Goal: Task Accomplishment & Management: Use online tool/utility

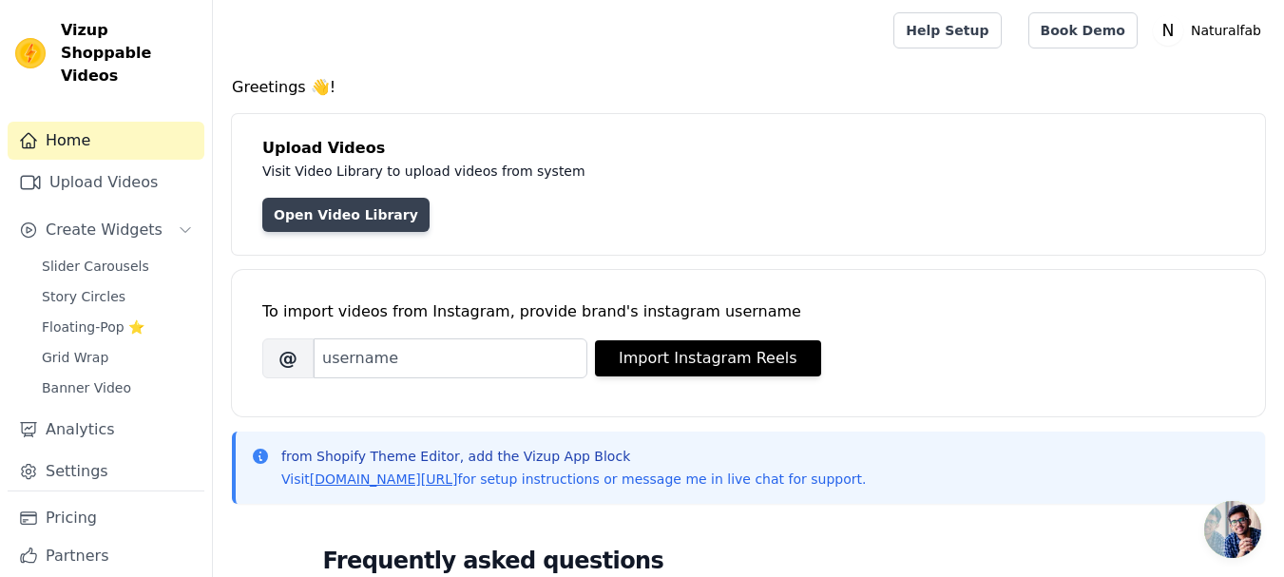
click at [353, 212] on link "Open Video Library" at bounding box center [345, 215] width 167 height 34
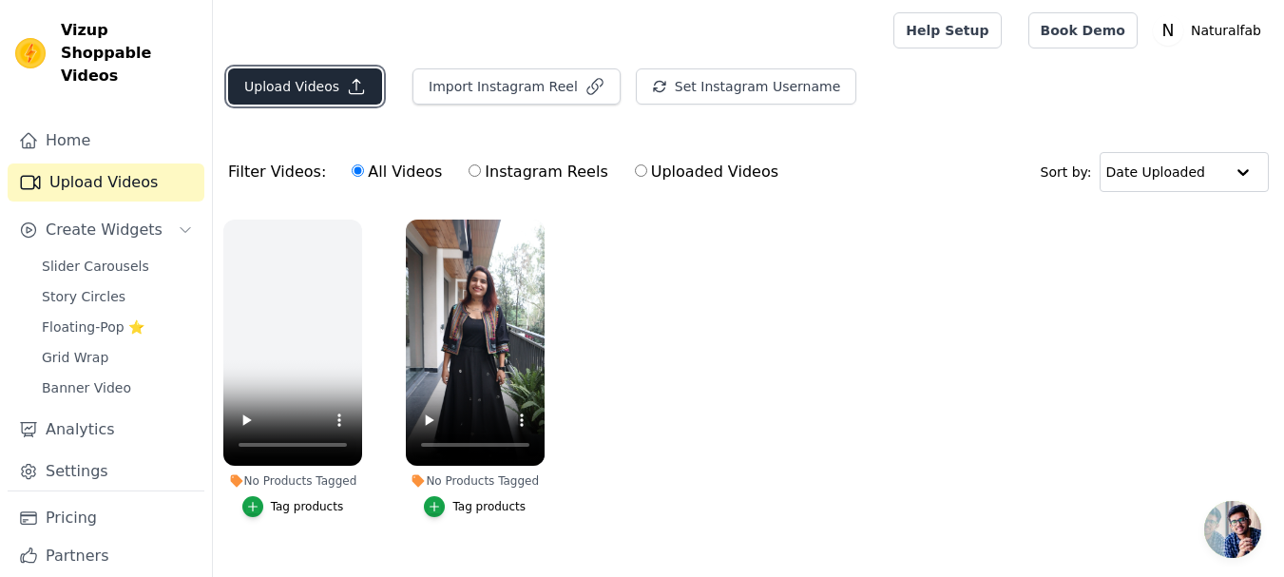
click at [292, 84] on button "Upload Videos" at bounding box center [305, 86] width 154 height 36
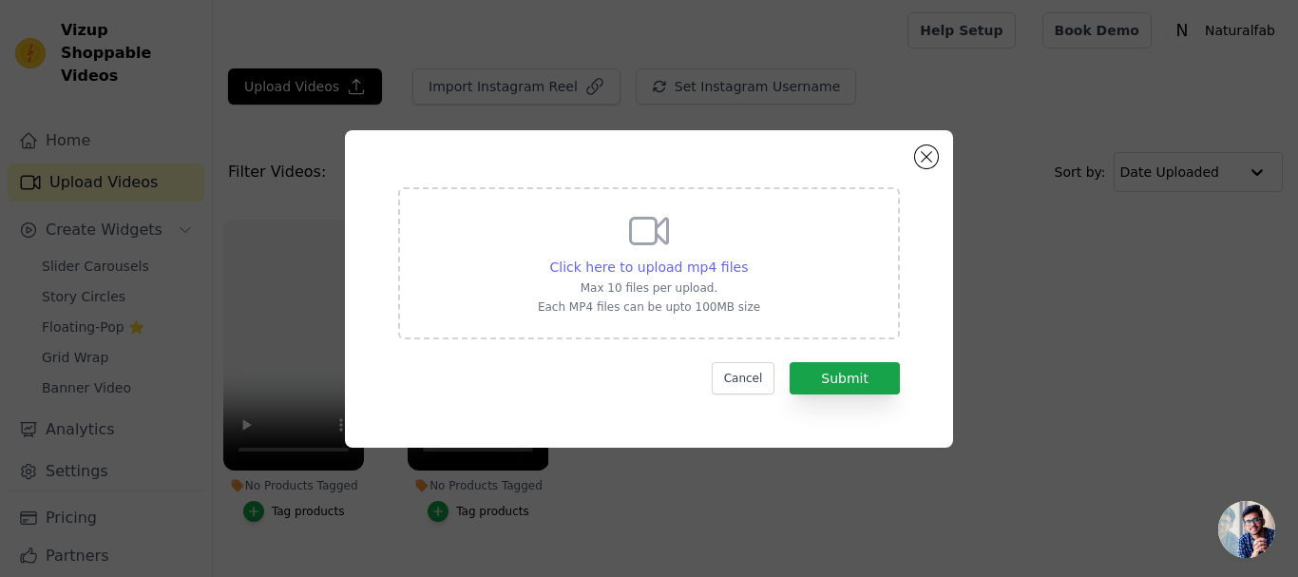
click at [679, 264] on span "Click here to upload mp4 files" at bounding box center [649, 266] width 199 height 15
click at [747, 257] on input "Click here to upload mp4 files Max 10 files per upload. Each MP4 files can be u…" at bounding box center [747, 257] width 1 height 1
click at [669, 259] on span "Click here to upload mp4 files" at bounding box center [649, 266] width 199 height 15
click at [747, 257] on input "Click here to upload mp4 files Max 10 files per upload. Each MP4 files can be u…" at bounding box center [747, 257] width 1 height 1
type input "C:\fakepath\MVI_8156.MP4"
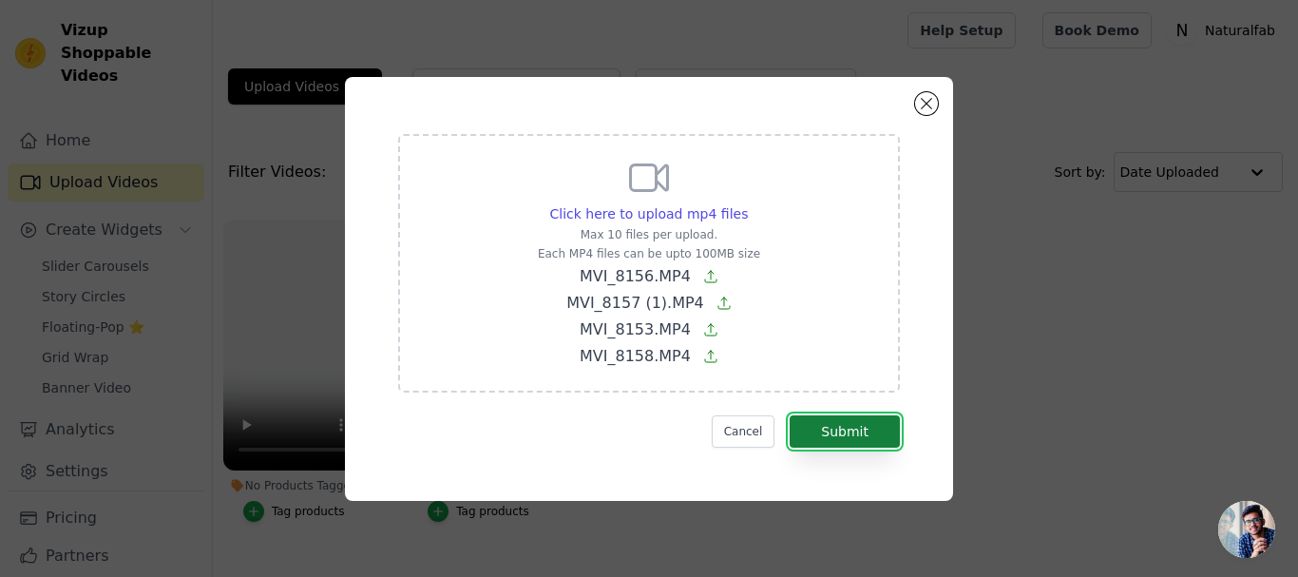
click at [839, 423] on button "Submit" at bounding box center [845, 431] width 110 height 32
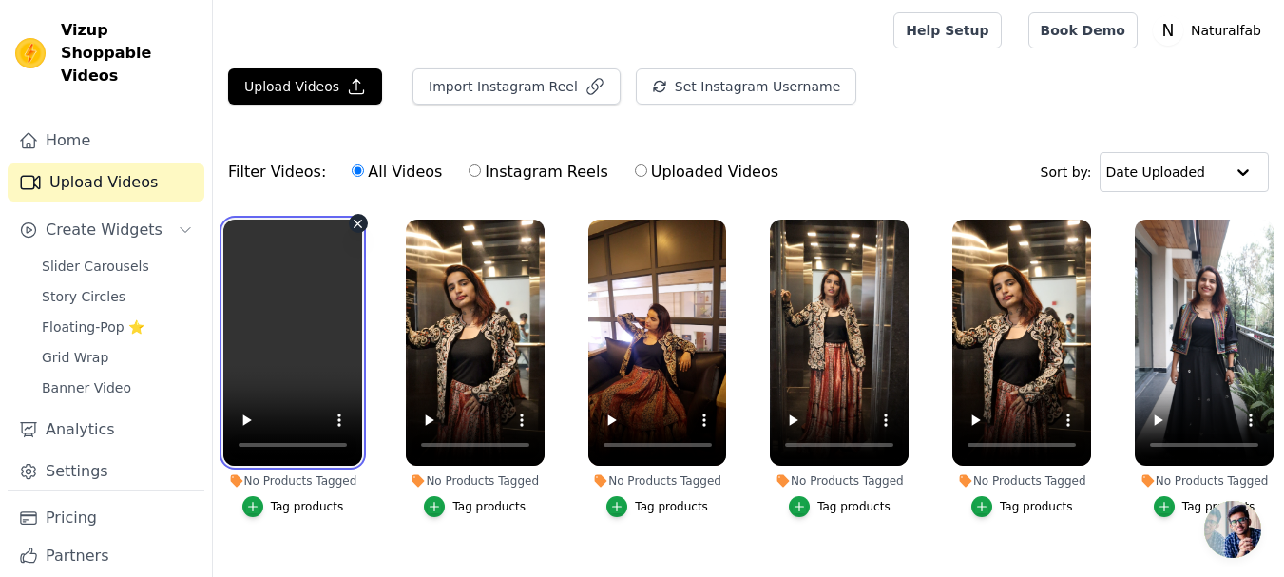
click at [310, 318] on video at bounding box center [292, 342] width 139 height 246
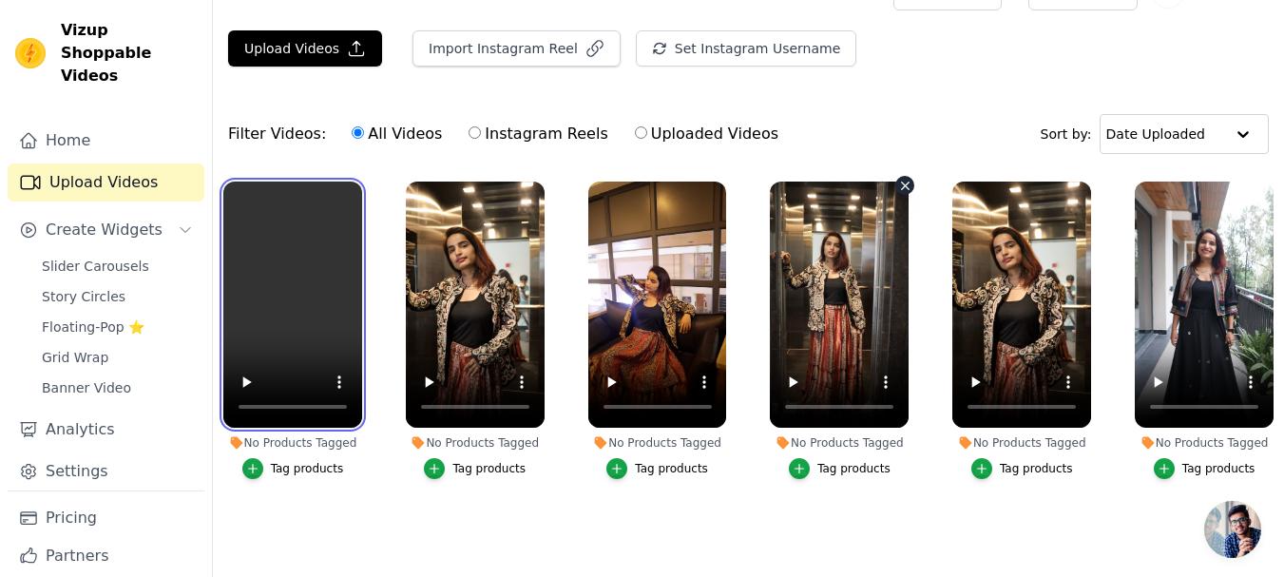
scroll to position [74, 0]
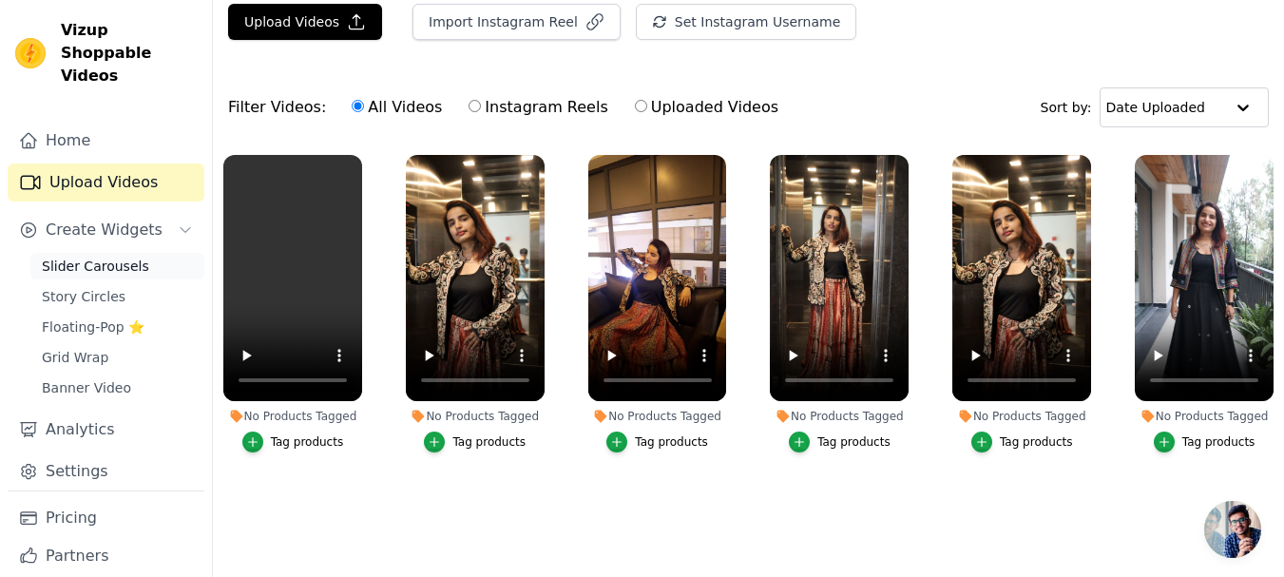
click at [99, 257] on span "Slider Carousels" at bounding box center [95, 266] width 107 height 19
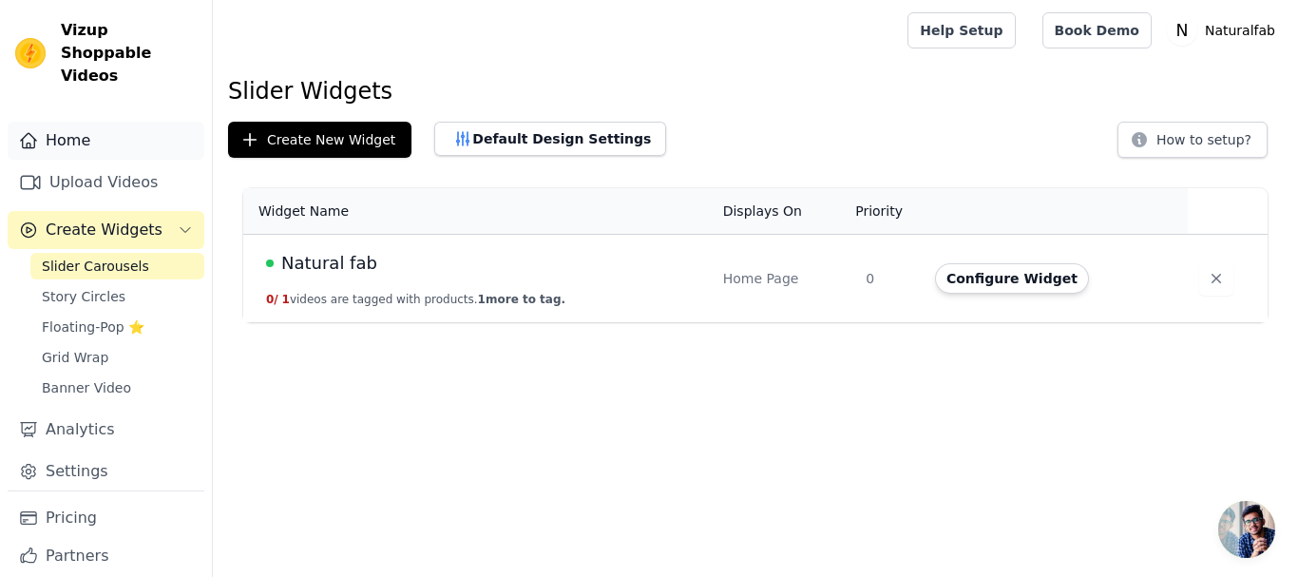
click at [73, 122] on link "Home" at bounding box center [106, 141] width 197 height 38
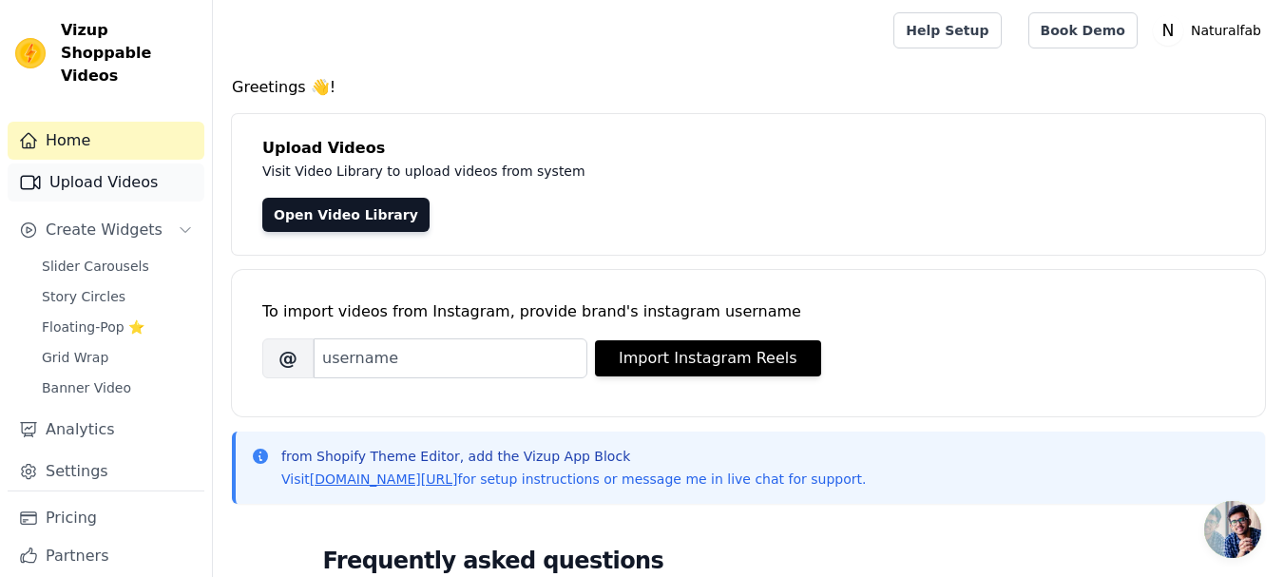
click at [69, 163] on link "Upload Videos" at bounding box center [106, 182] width 197 height 38
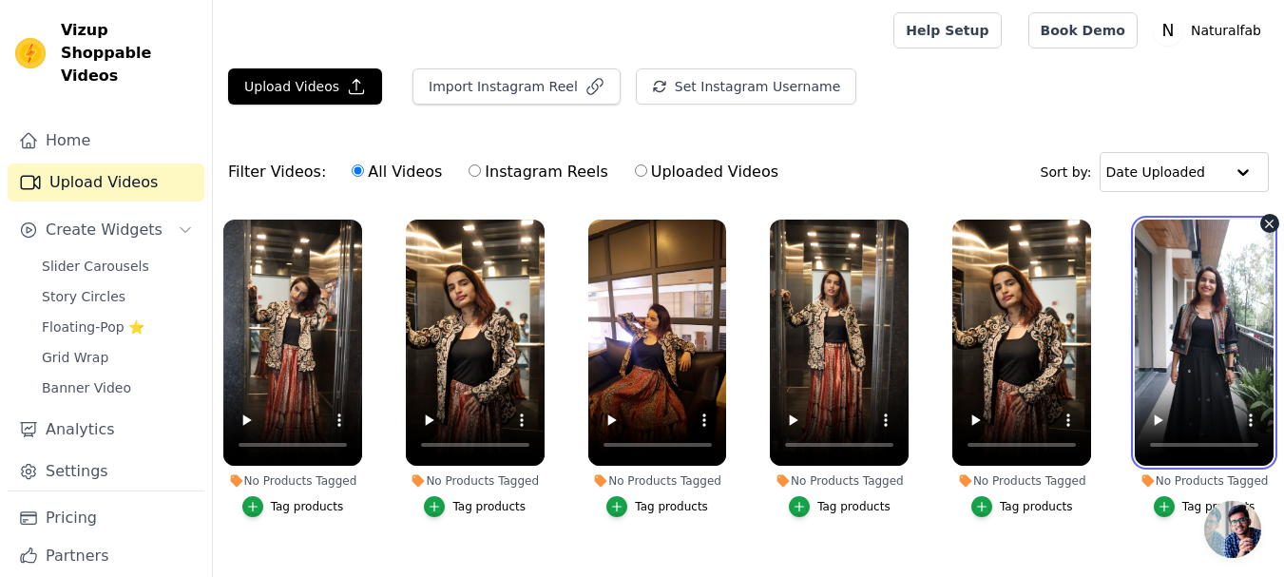
click at [1225, 370] on video at bounding box center [1203, 342] width 139 height 246
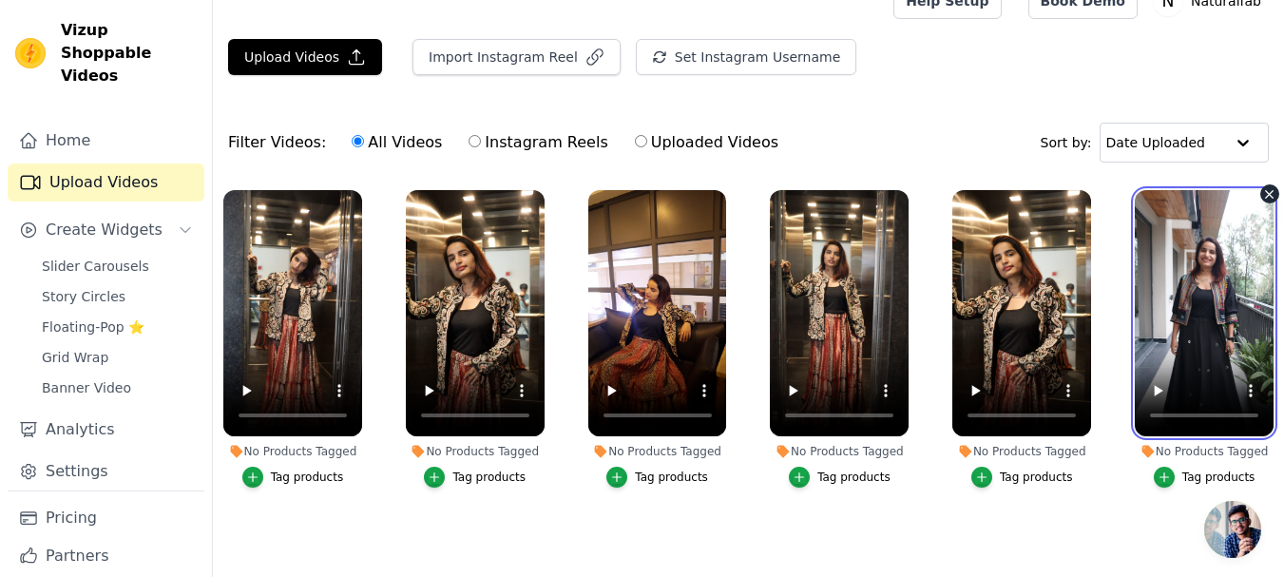
scroll to position [74, 0]
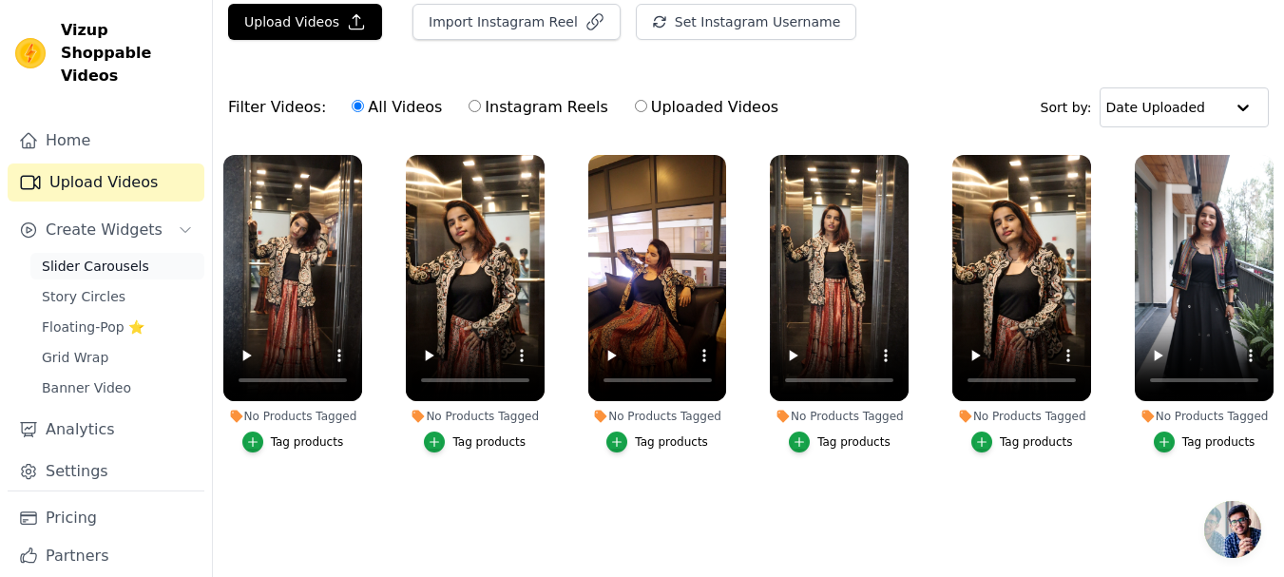
click at [148, 253] on link "Slider Carousels" at bounding box center [117, 266] width 174 height 27
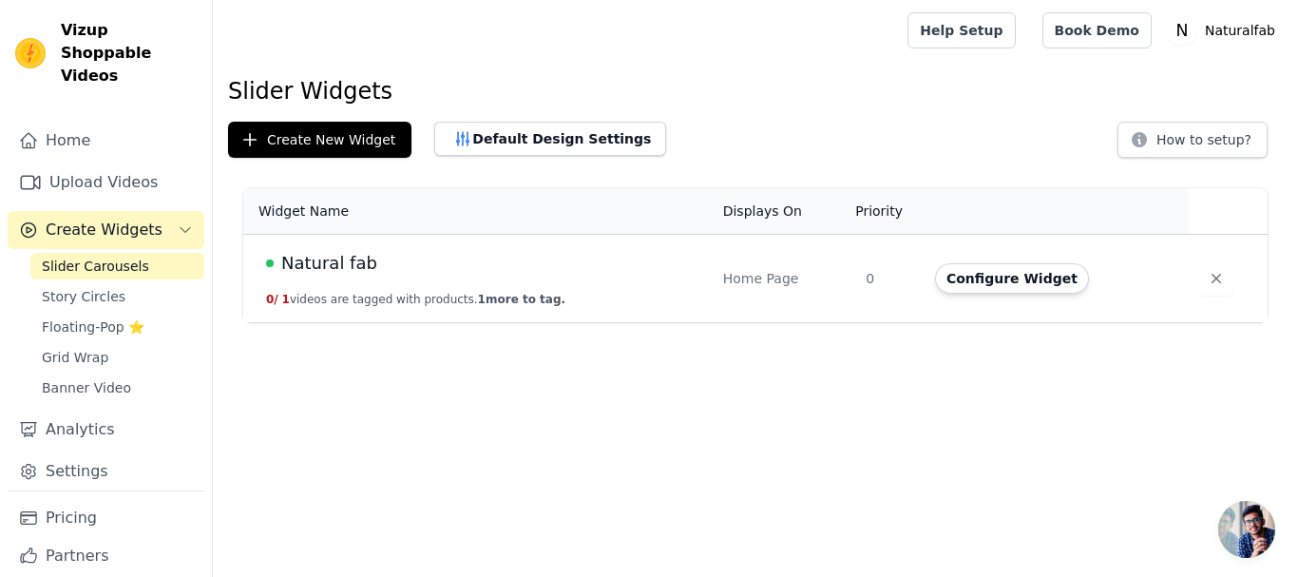
click at [361, 280] on td "Natural fab 0 / 1 videos are tagged with products. 1 more to tag." at bounding box center [477, 279] width 468 height 88
click at [997, 282] on button "Configure Widget" at bounding box center [1012, 278] width 154 height 30
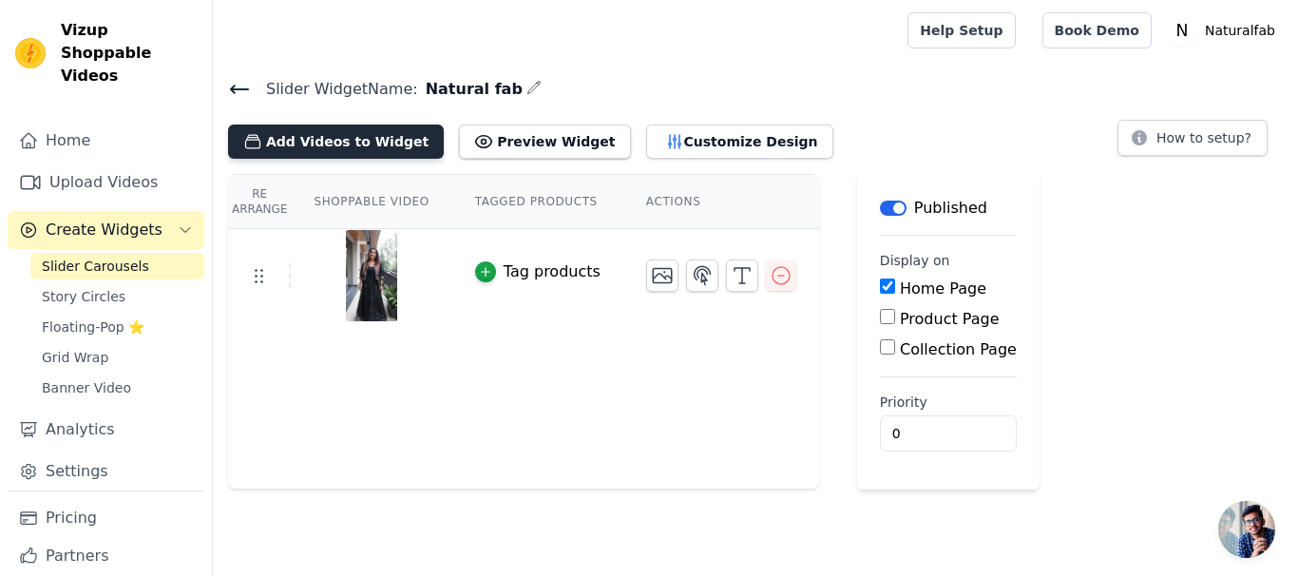
click at [314, 157] on button "Add Videos to Widget" at bounding box center [336, 141] width 216 height 34
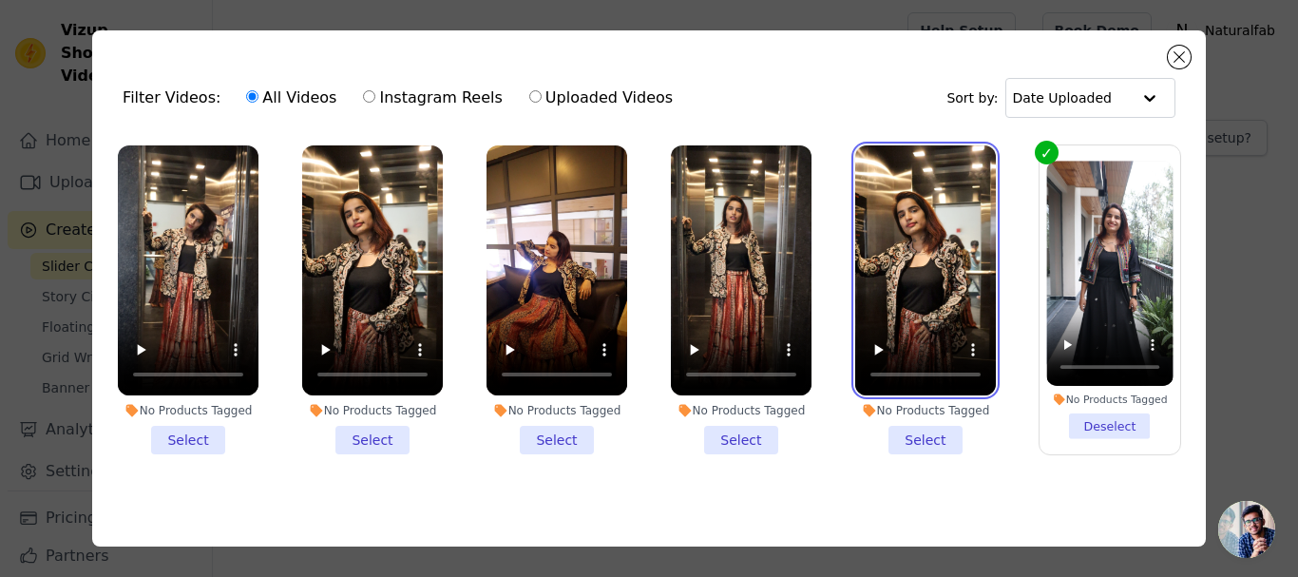
click at [910, 178] on video at bounding box center [925, 270] width 141 height 250
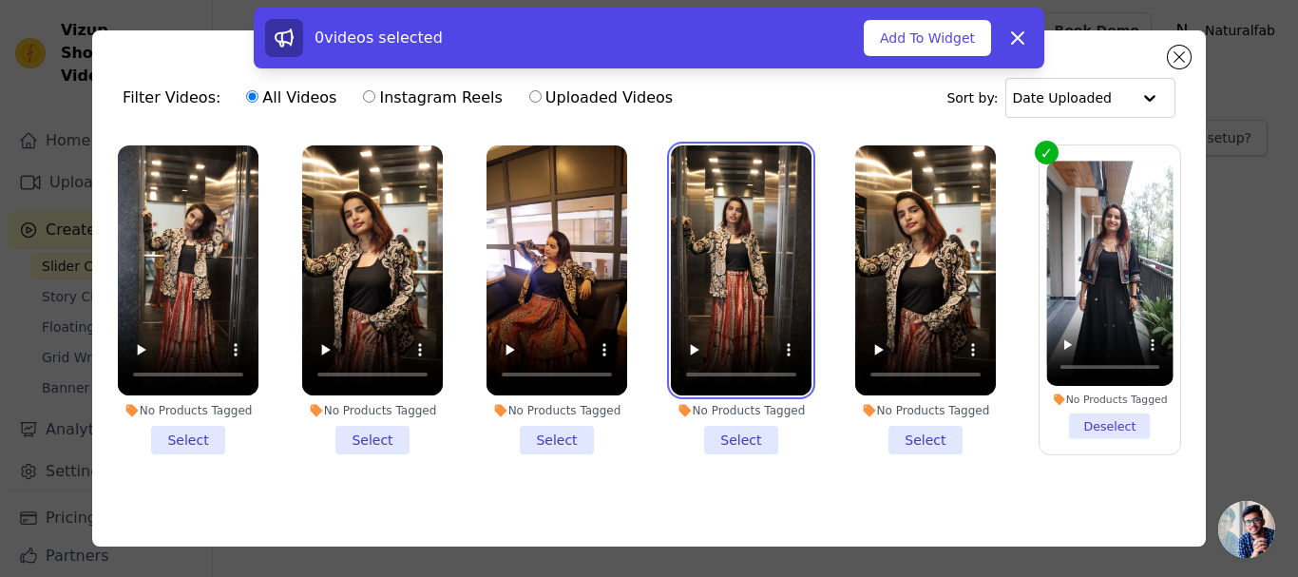
click at [744, 191] on video at bounding box center [741, 270] width 141 height 250
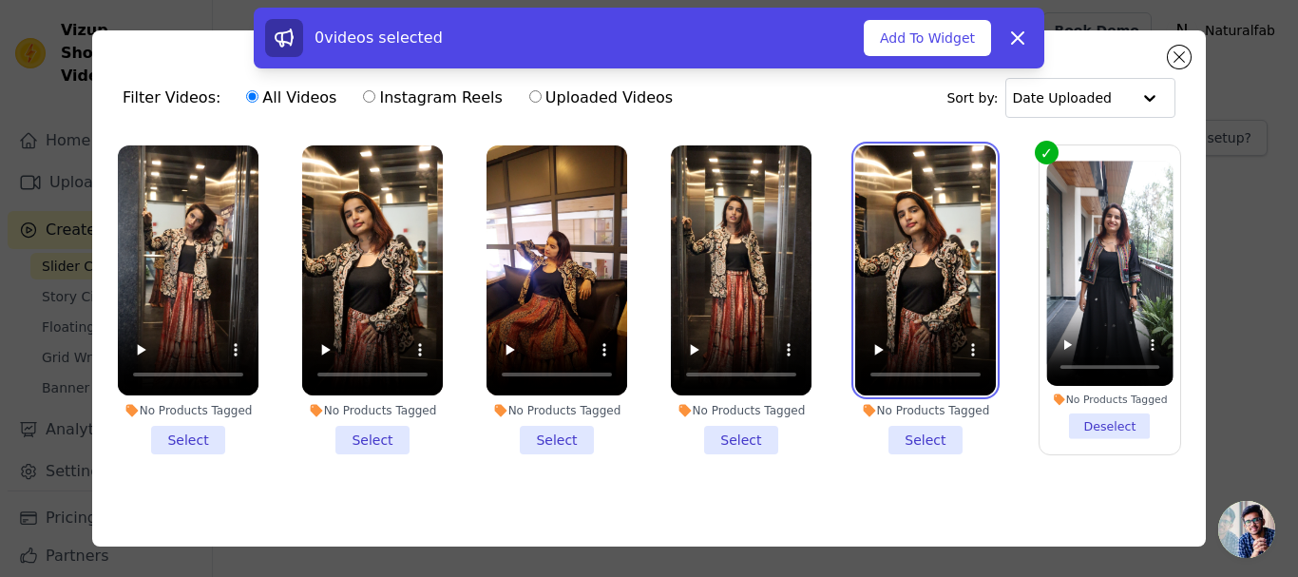
click at [855, 188] on video at bounding box center [925, 270] width 141 height 250
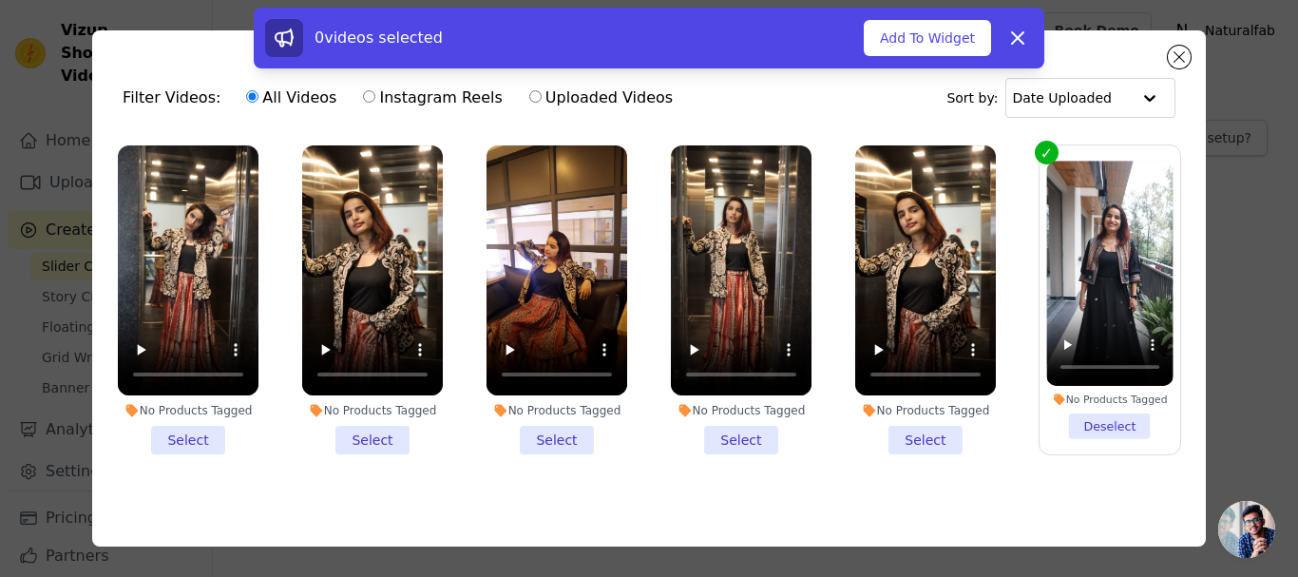
click at [932, 436] on li "No Products Tagged Select" at bounding box center [925, 299] width 141 height 309
click at [0, 0] on input "No Products Tagged Select" at bounding box center [0, 0] width 0 height 0
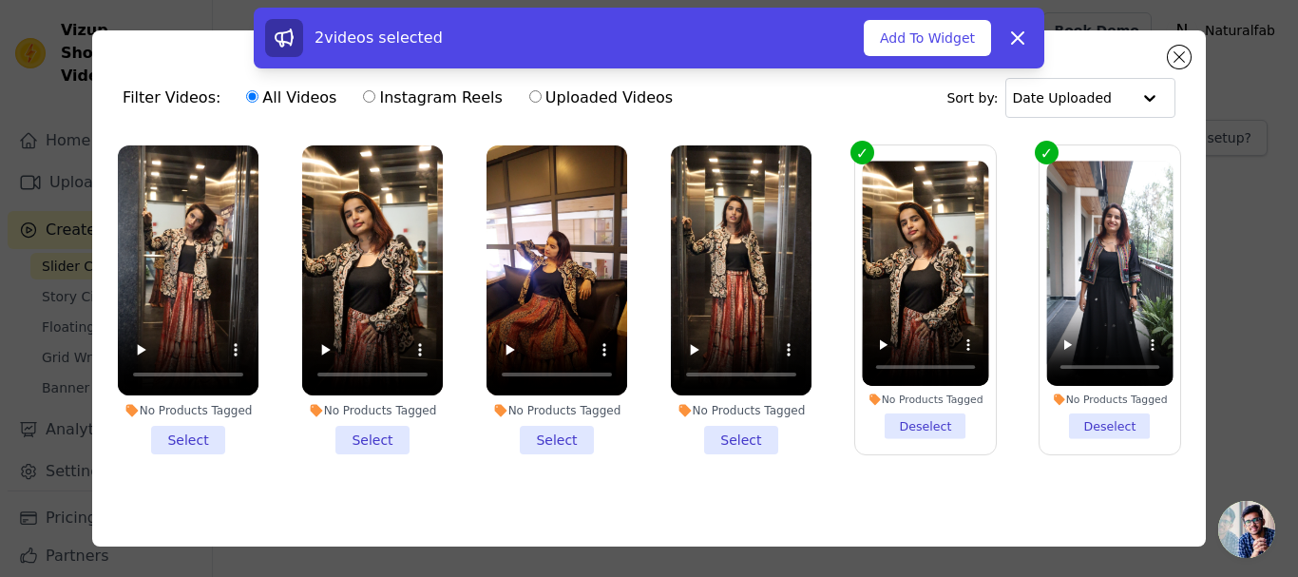
click at [746, 441] on li "No Products Tagged Select" at bounding box center [741, 299] width 141 height 309
click at [0, 0] on input "No Products Tagged Select" at bounding box center [0, 0] width 0 height 0
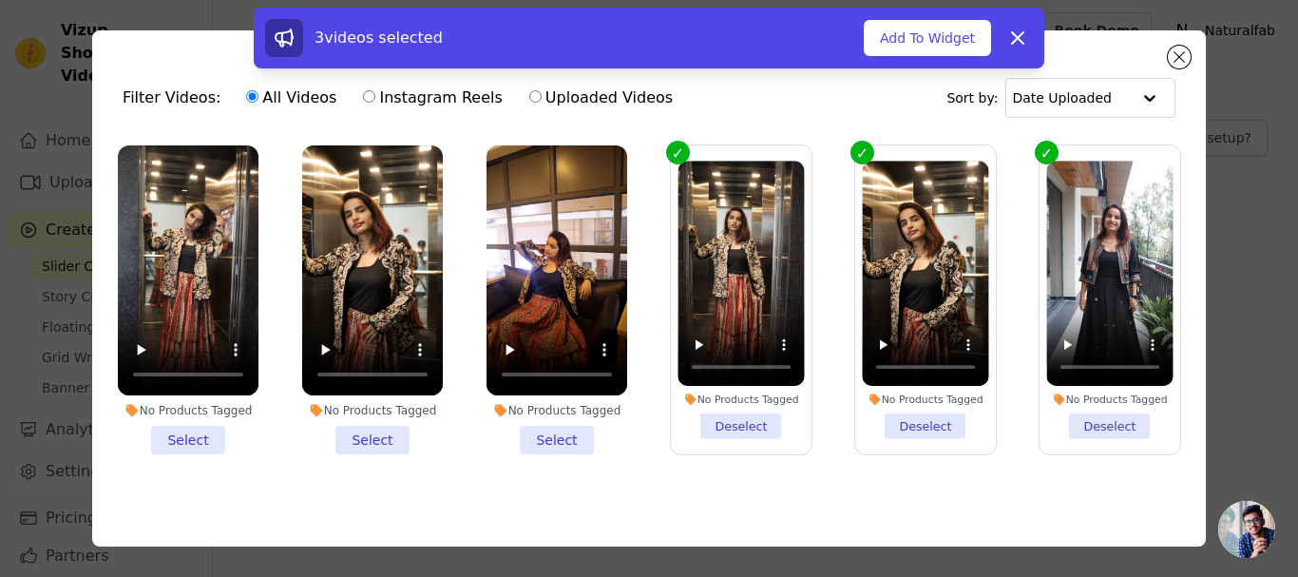
click at [558, 436] on li "No Products Tagged Select" at bounding box center [556, 299] width 141 height 309
click at [0, 0] on input "No Products Tagged Select" at bounding box center [0, 0] width 0 height 0
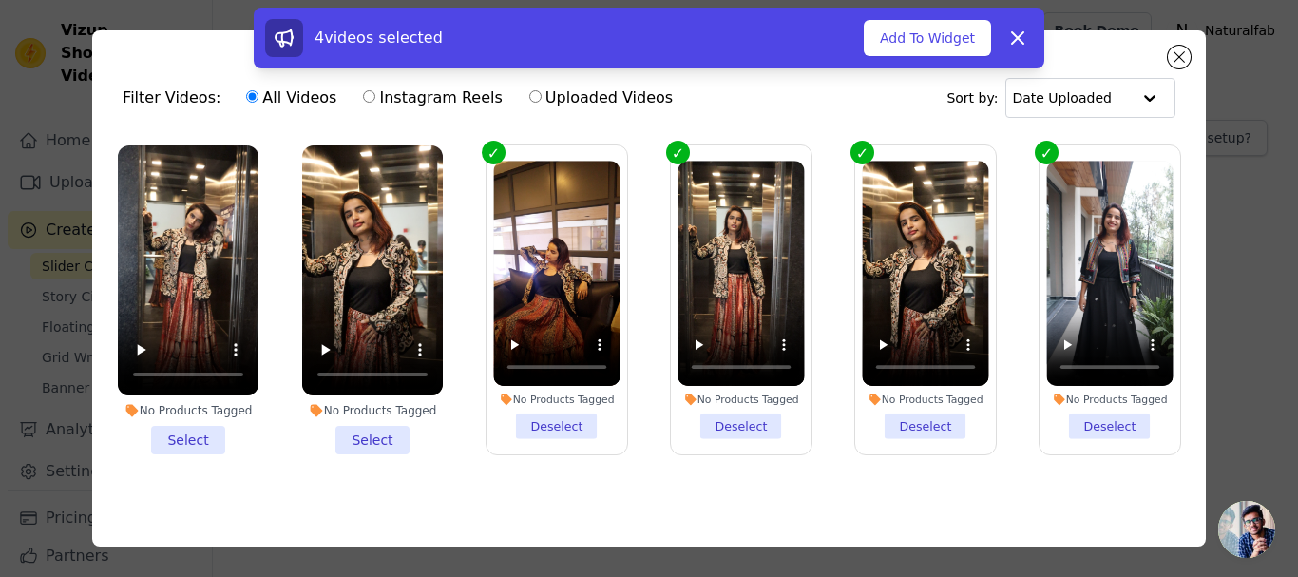
click at [365, 434] on li "No Products Tagged Select" at bounding box center [372, 299] width 141 height 309
click at [0, 0] on input "No Products Tagged Select" at bounding box center [0, 0] width 0 height 0
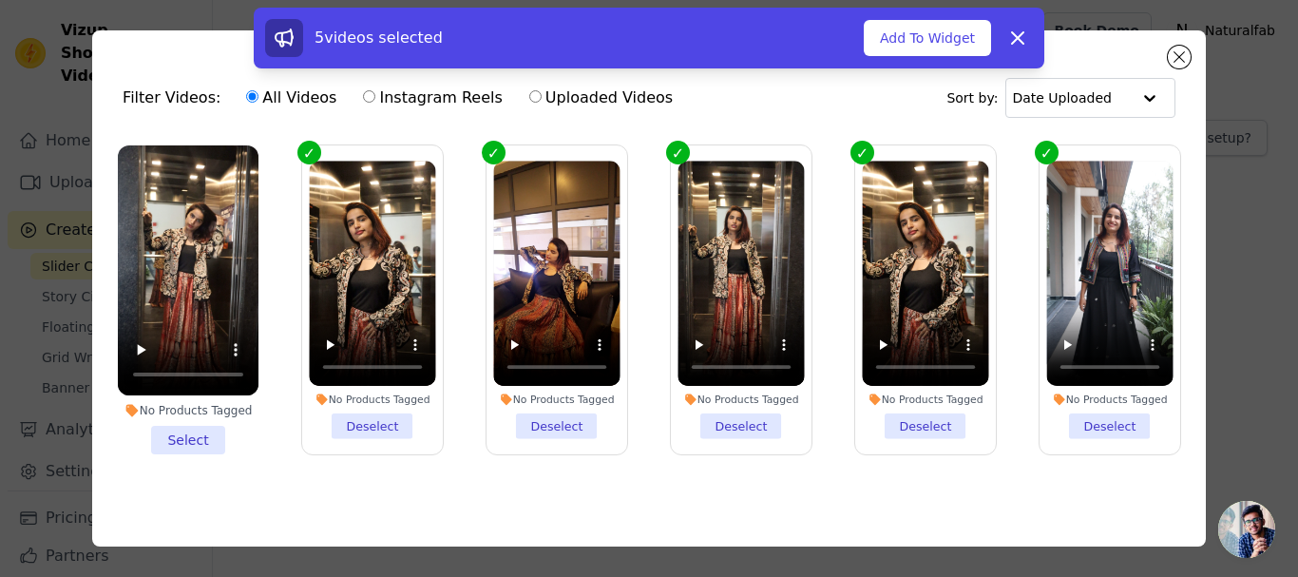
click at [166, 437] on li "No Products Tagged Select" at bounding box center [188, 299] width 141 height 309
click at [0, 0] on input "No Products Tagged Select" at bounding box center [0, 0] width 0 height 0
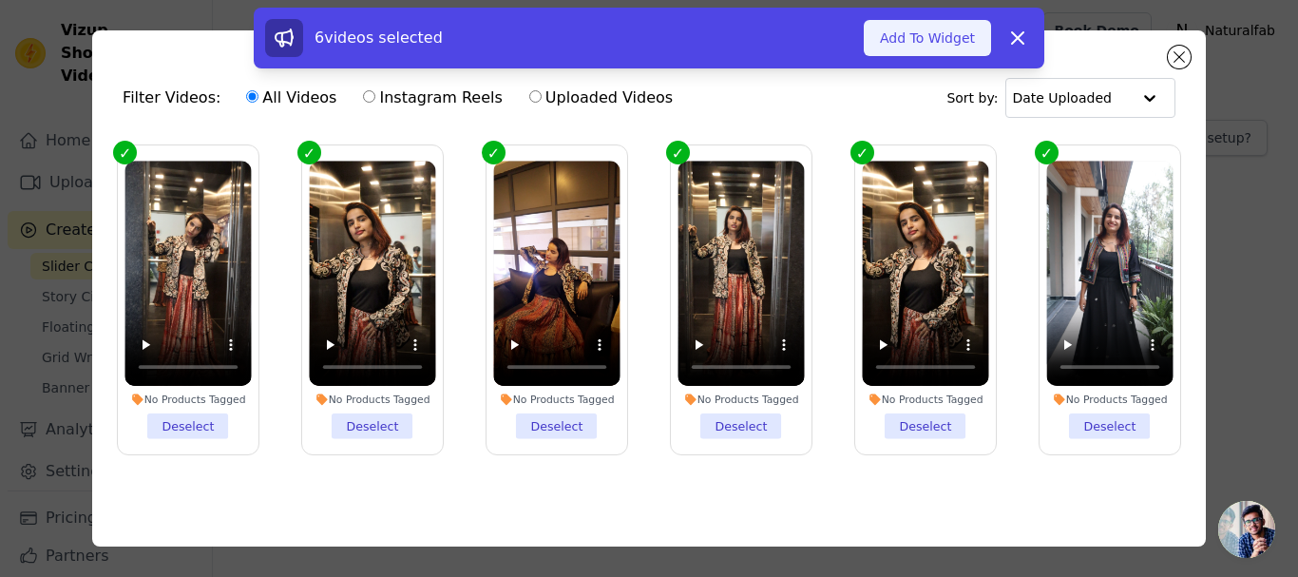
click at [957, 27] on button "Add To Widget" at bounding box center [927, 38] width 127 height 36
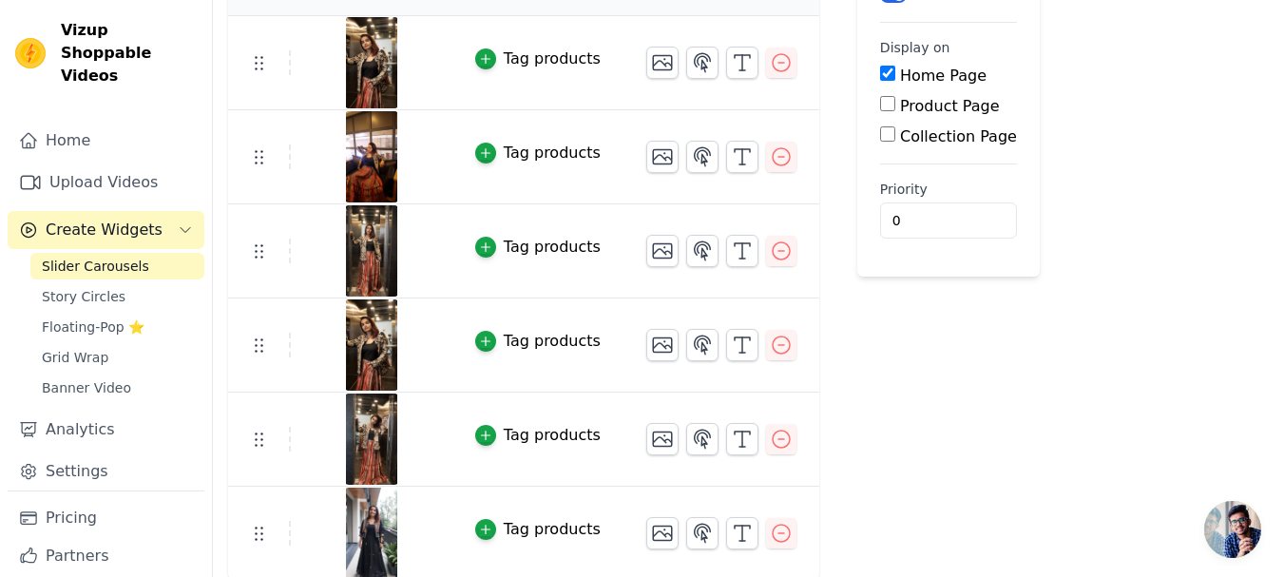
scroll to position [216, 0]
